Goal: Task Accomplishment & Management: Manage account settings

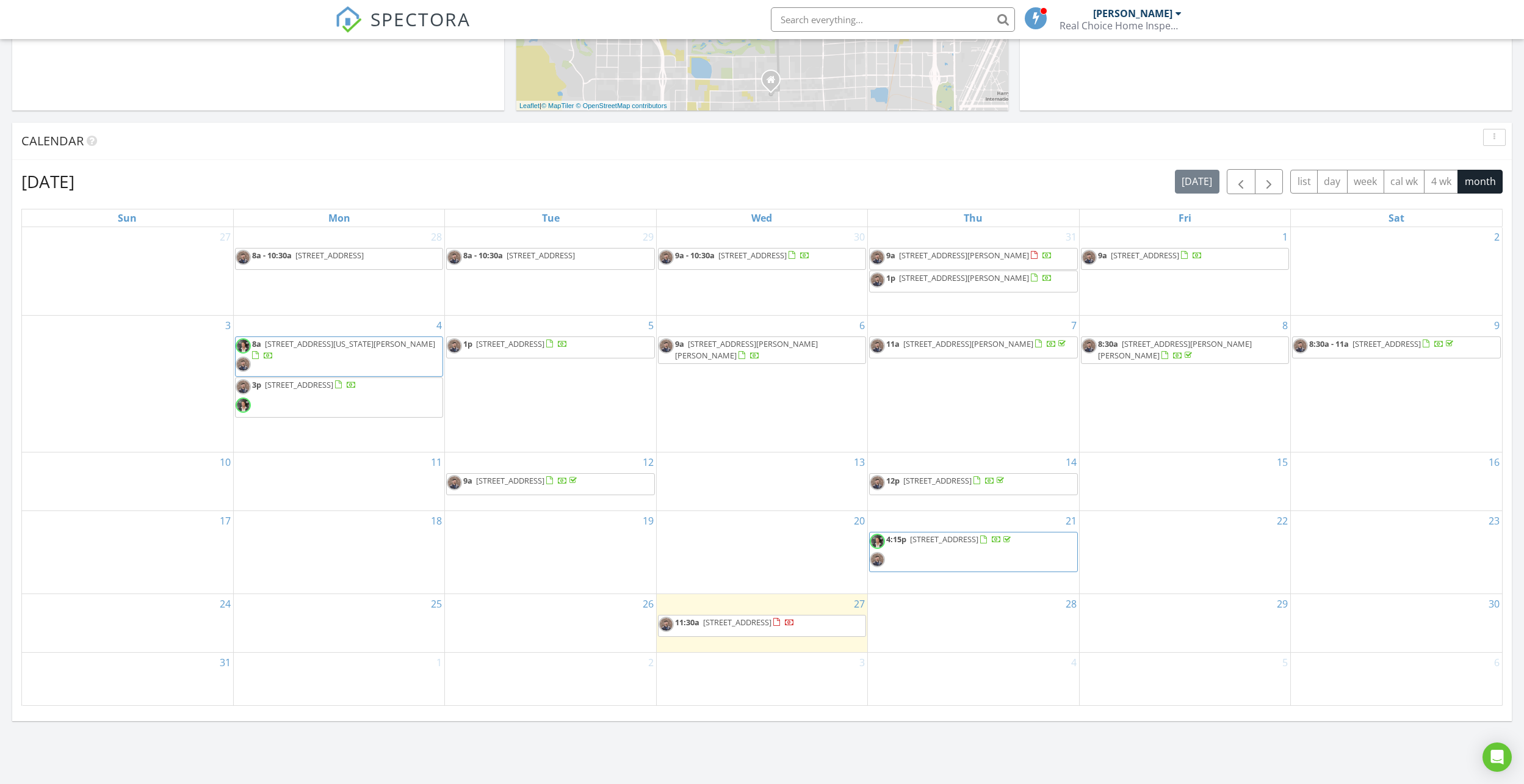
scroll to position [1129, 1543]
drag, startPoint x: 798, startPoint y: 639, endPoint x: 793, endPoint y: 634, distance: 7.1
click at [793, 634] on span "11:30a [STREET_ADDRESS]" at bounding box center [727, 625] width 136 height 19
click at [773, 634] on span "11:30a [STREET_ADDRESS]" at bounding box center [727, 625] width 136 height 19
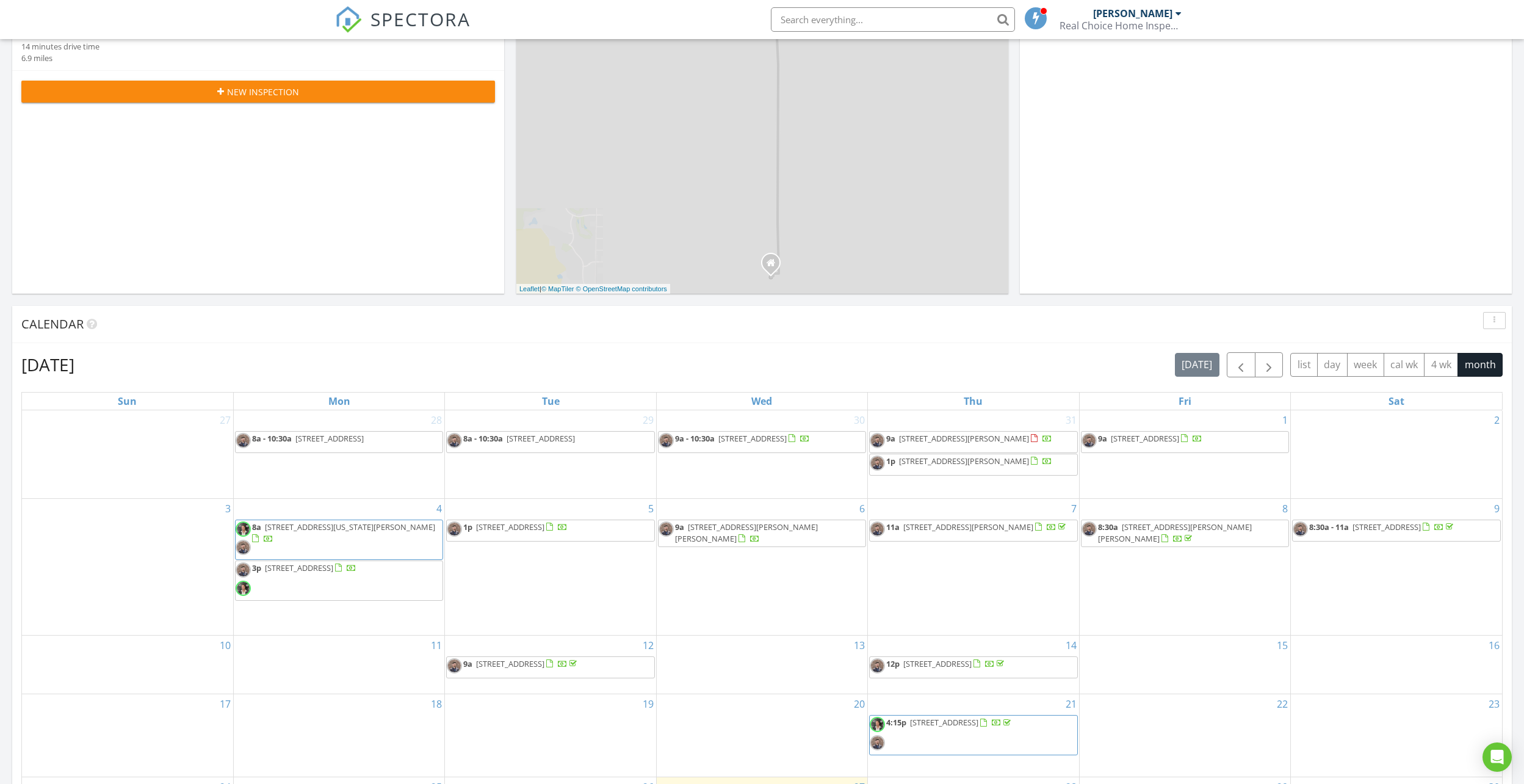
scroll to position [366, 0]
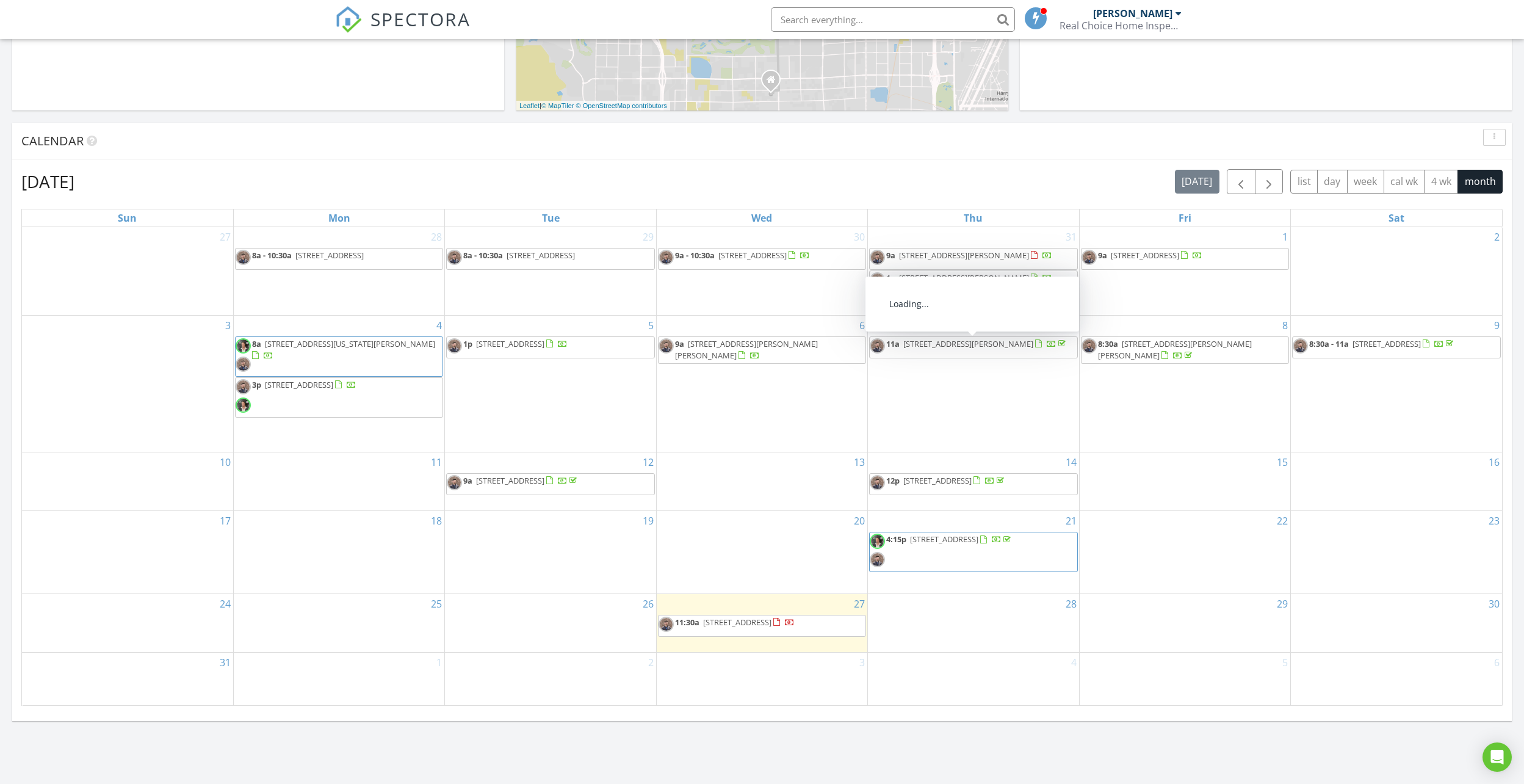
drag, startPoint x: 823, startPoint y: 610, endPoint x: 821, endPoint y: 626, distance: 16.1
click at [771, 626] on span "[STREET_ADDRESS]" at bounding box center [738, 622] width 69 height 11
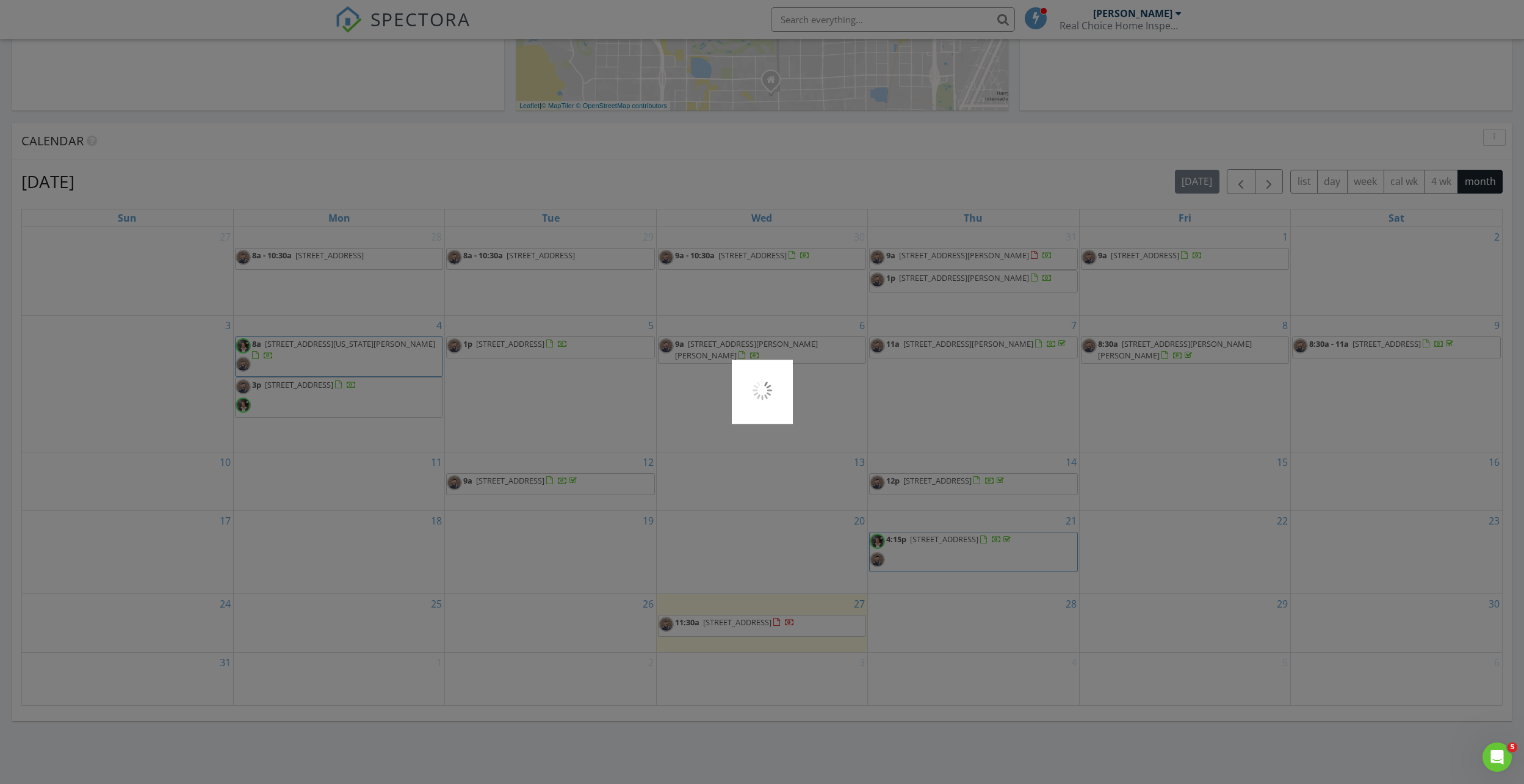
scroll to position [0, 0]
